Goal: Navigation & Orientation: Go to known website

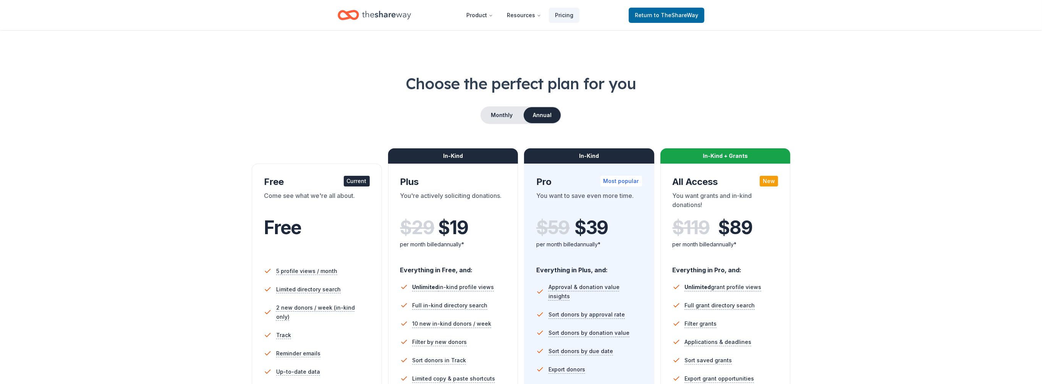
click at [378, 9] on icon "Home" at bounding box center [386, 15] width 49 height 16
click at [381, 18] on icon "Home" at bounding box center [386, 15] width 49 height 16
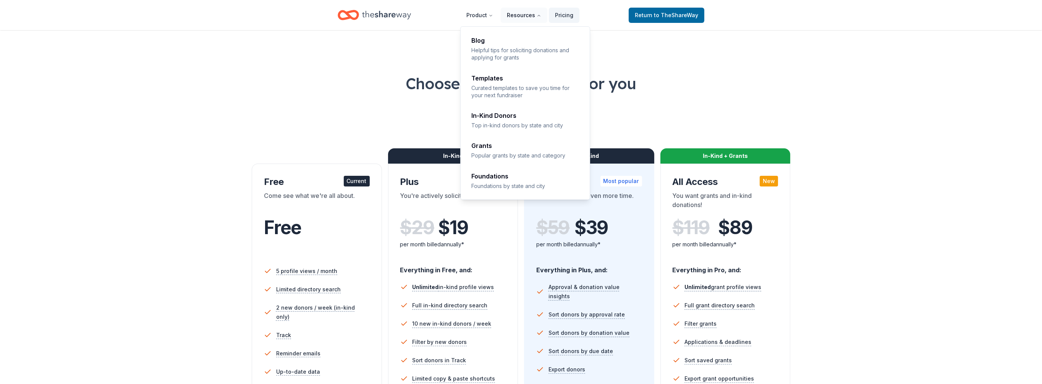
click at [514, 18] on button "Resources" at bounding box center [524, 15] width 47 height 15
